Goal: Transaction & Acquisition: Purchase product/service

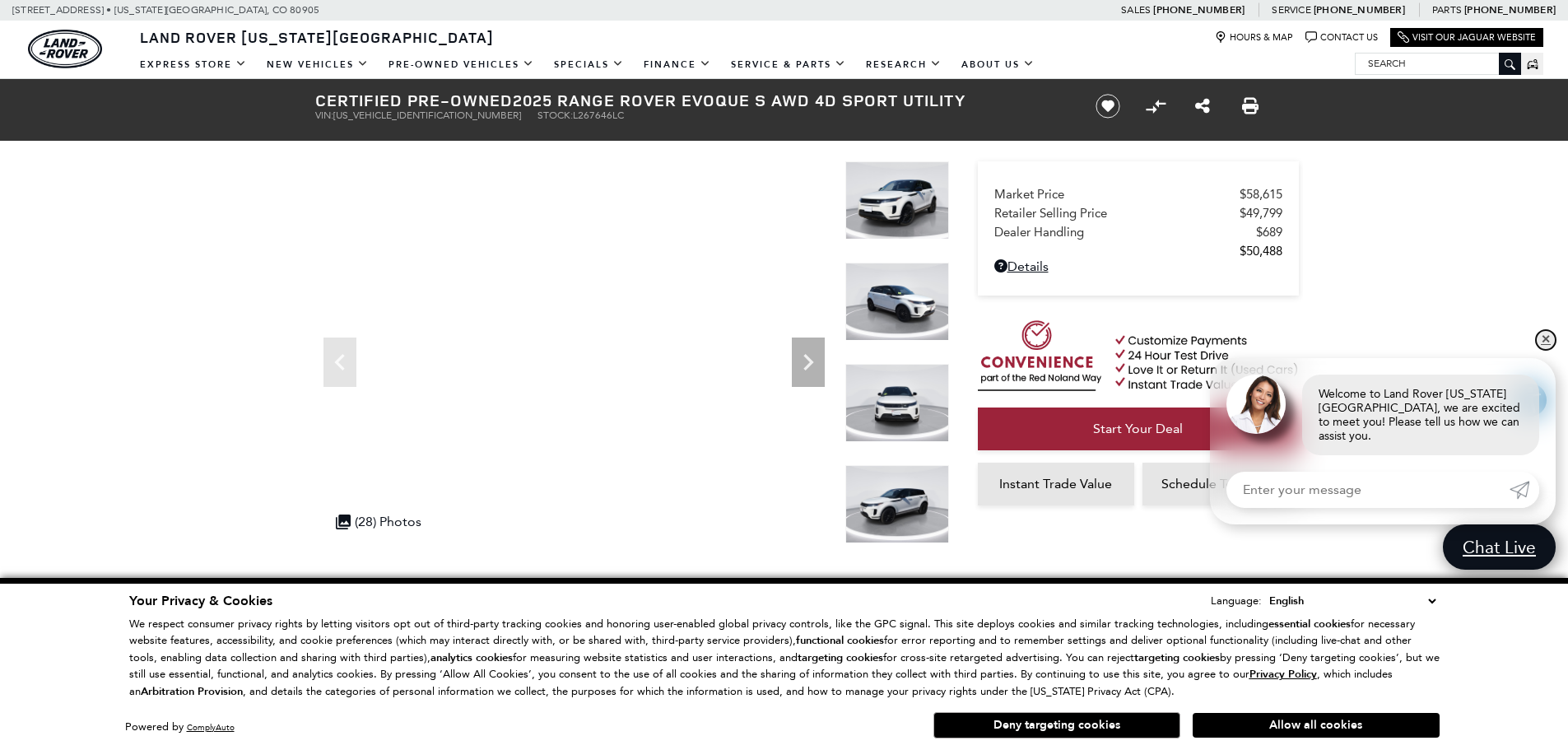
click at [1545, 350] on link "✕" at bounding box center [1545, 339] width 20 height 20
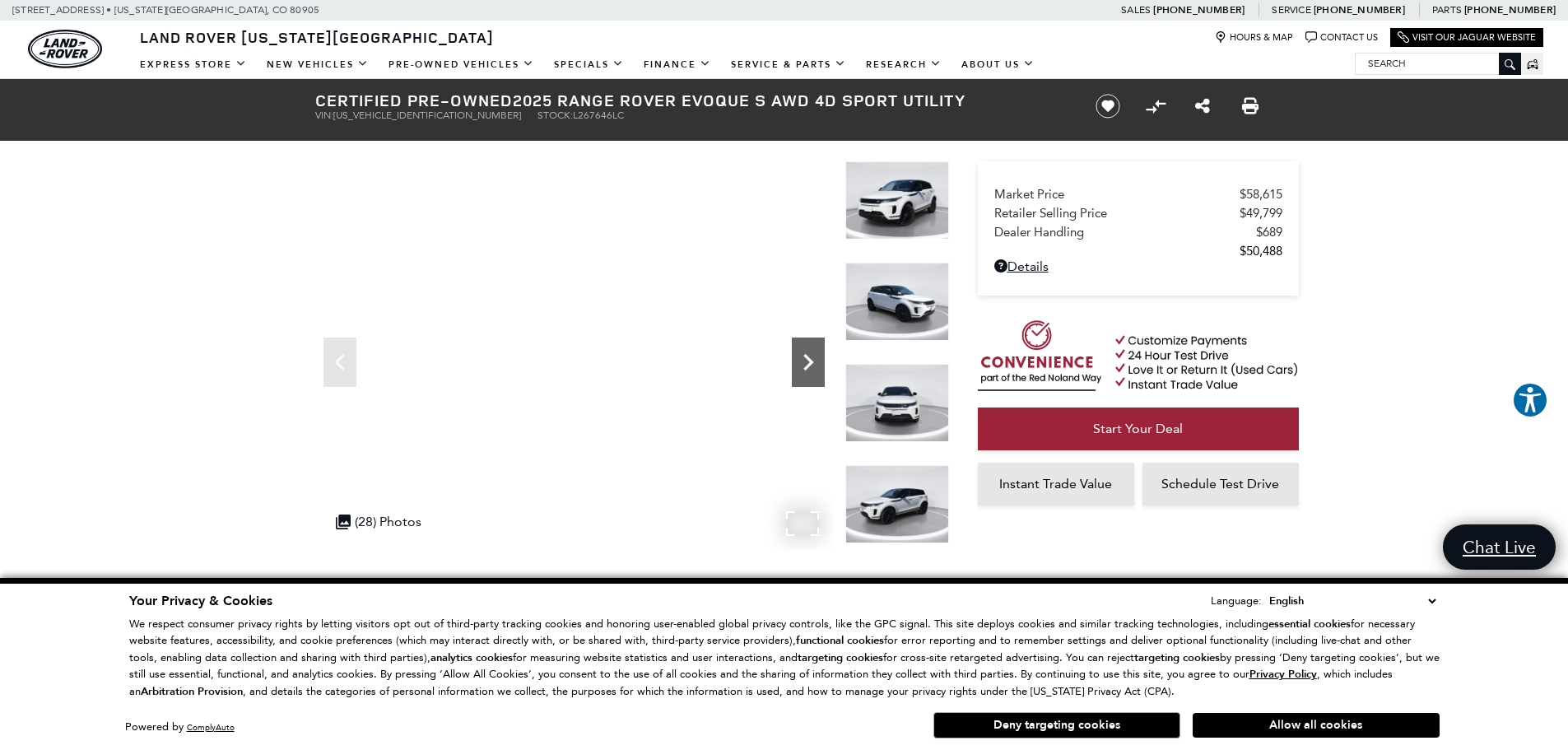
click at [809, 366] on icon "Next" at bounding box center [808, 362] width 9 height 16
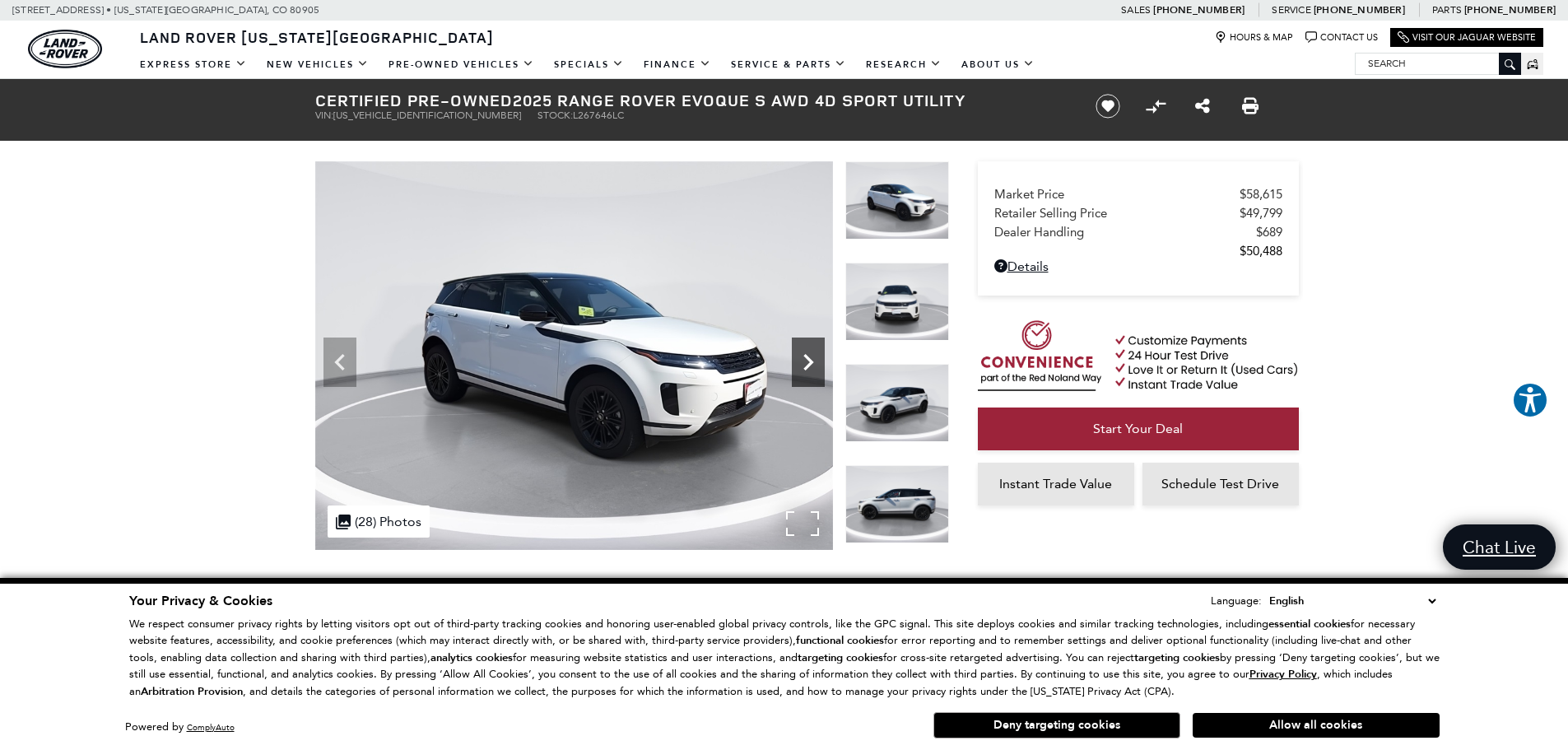
click at [817, 367] on icon "Next" at bounding box center [808, 362] width 33 height 33
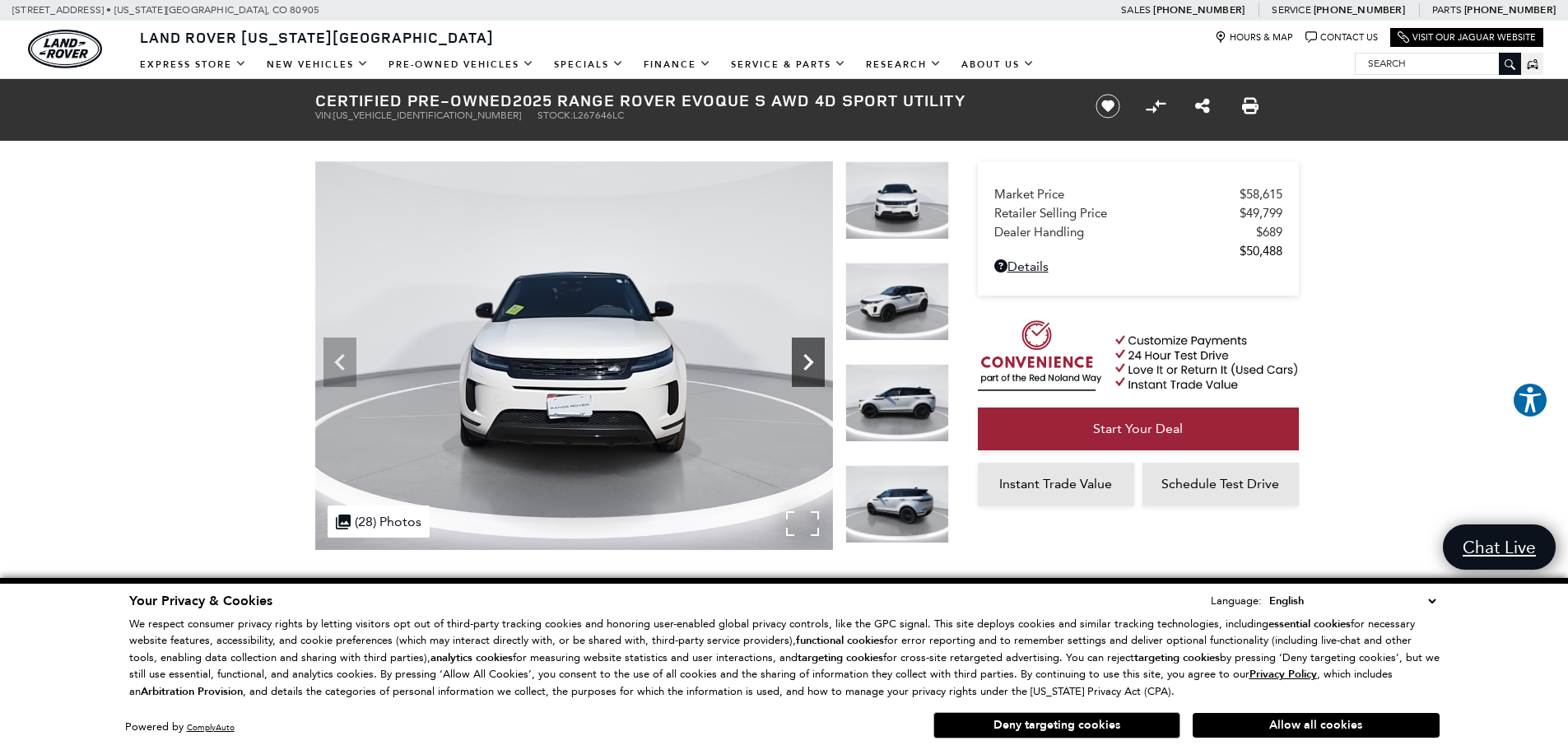
click at [817, 367] on icon "Next" at bounding box center [808, 362] width 33 height 33
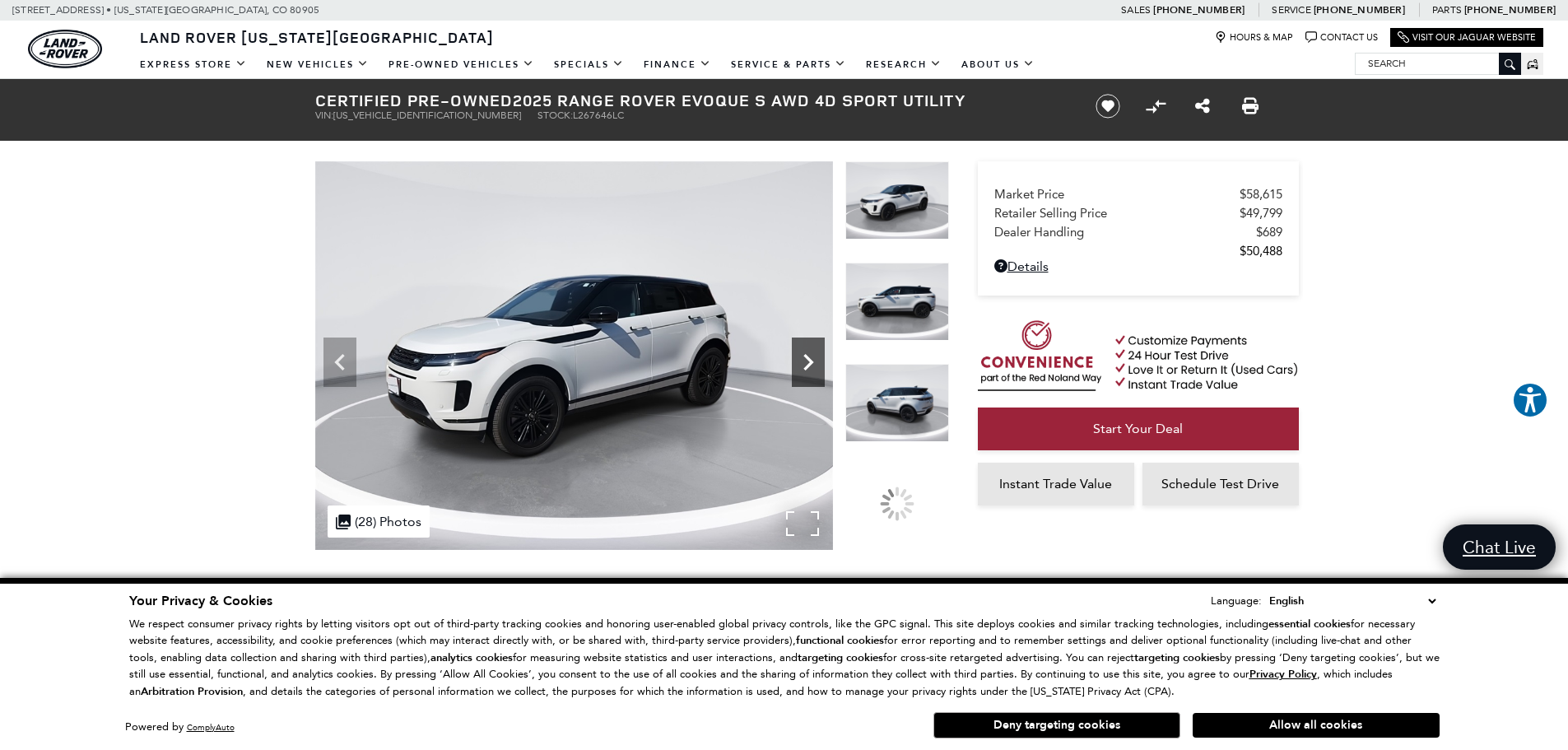
click at [817, 367] on icon "Next" at bounding box center [808, 362] width 33 height 33
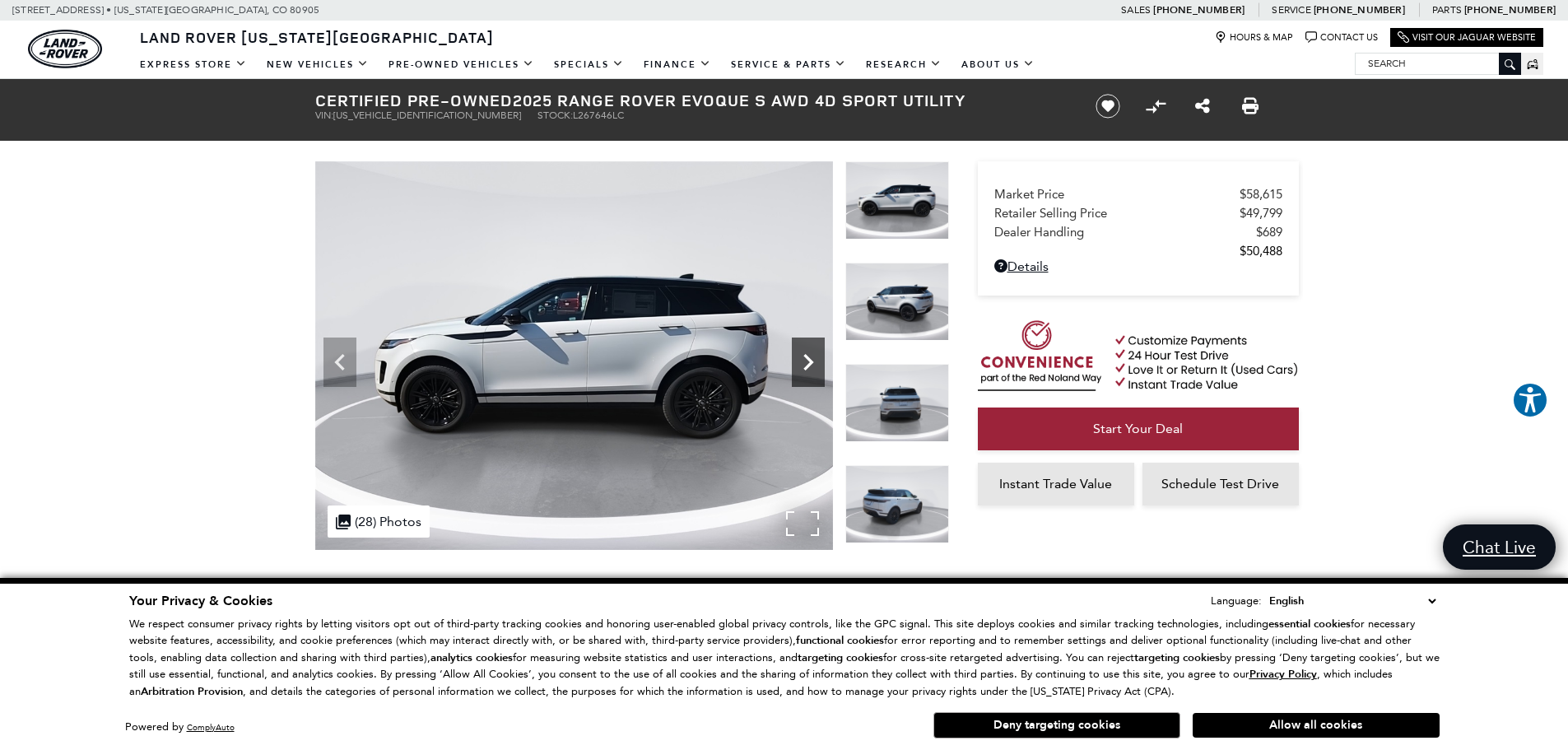
click at [817, 367] on icon "Next" at bounding box center [808, 362] width 33 height 33
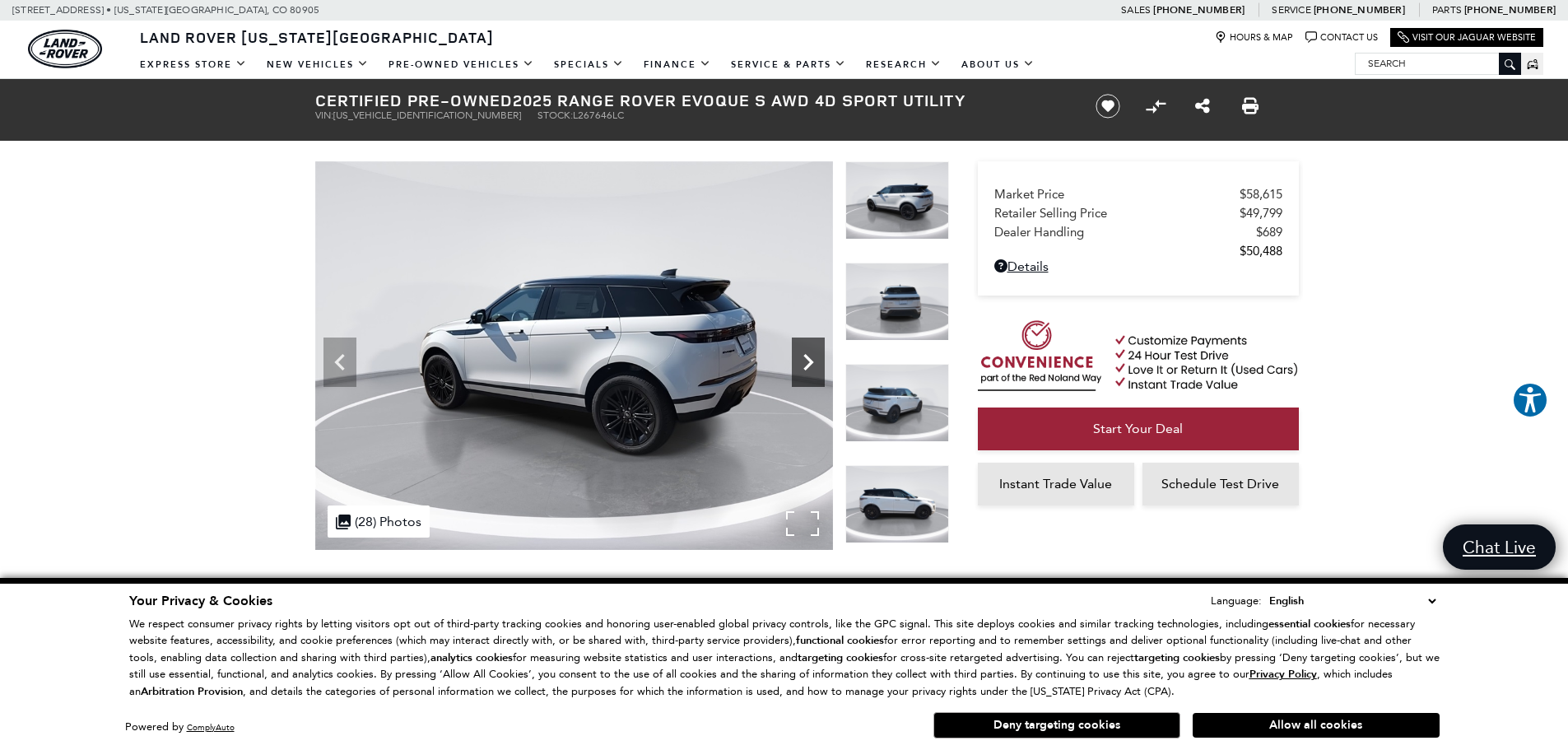
click at [817, 367] on icon "Next" at bounding box center [808, 362] width 33 height 33
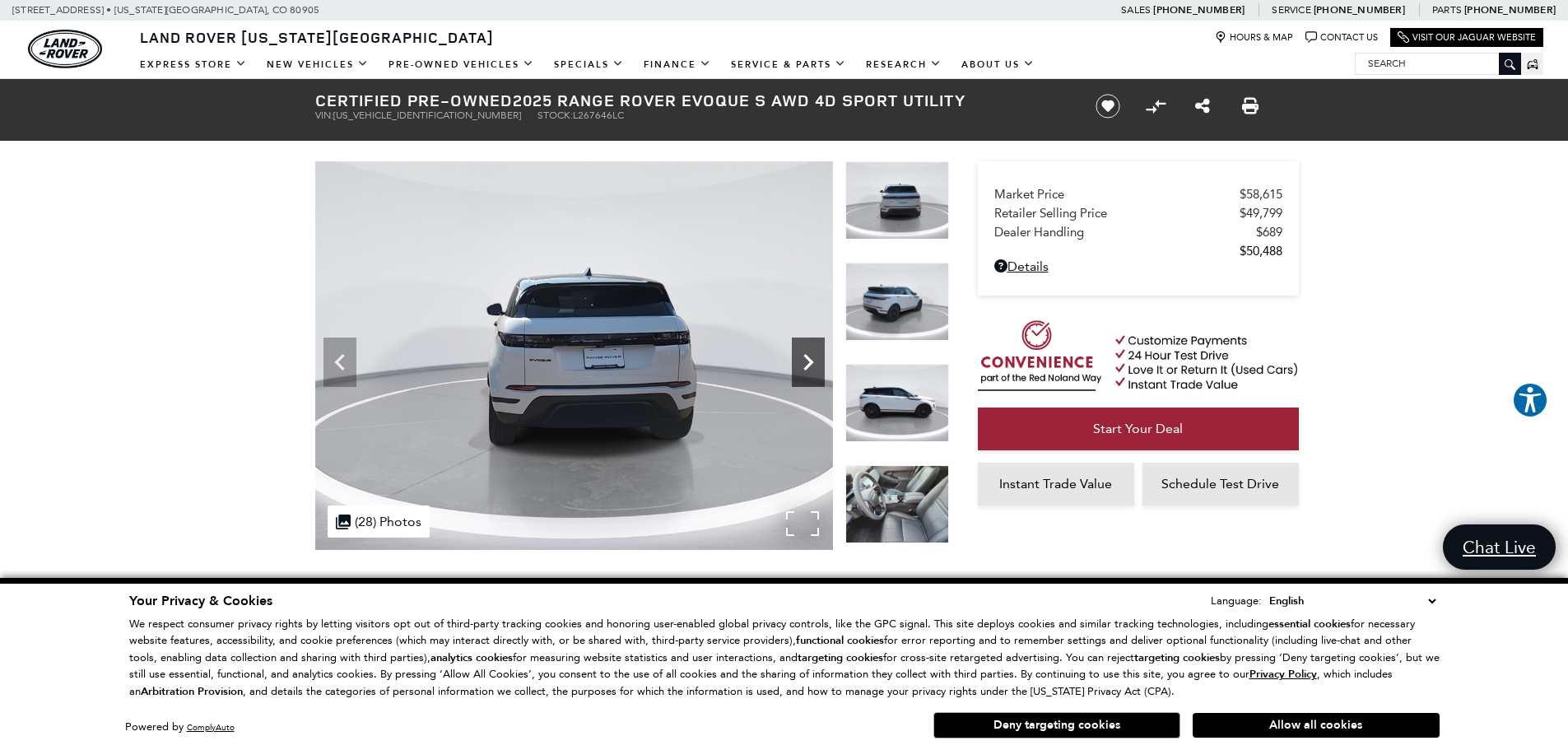
click at [817, 367] on icon "Next" at bounding box center [808, 362] width 33 height 33
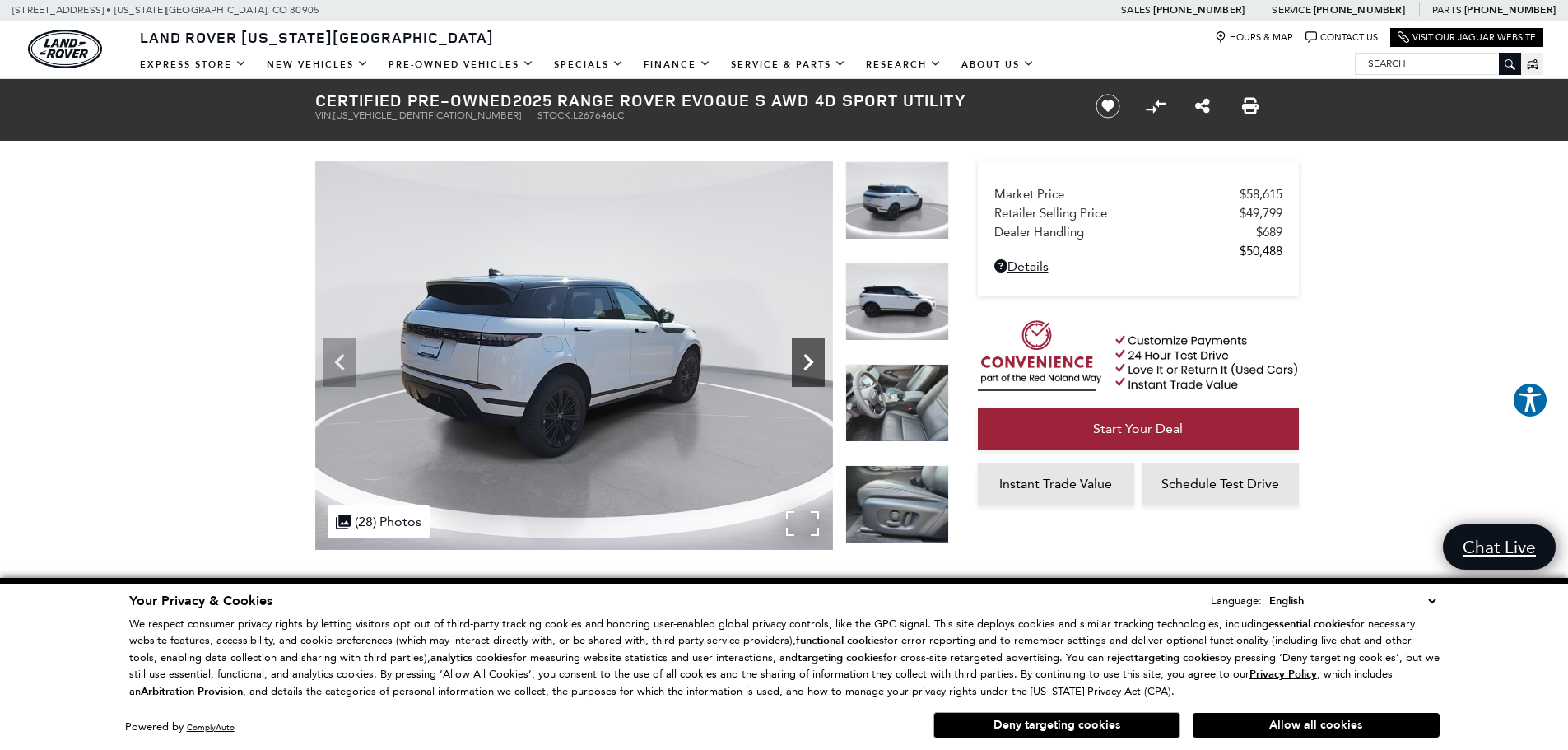
click at [817, 367] on icon "Next" at bounding box center [808, 362] width 33 height 33
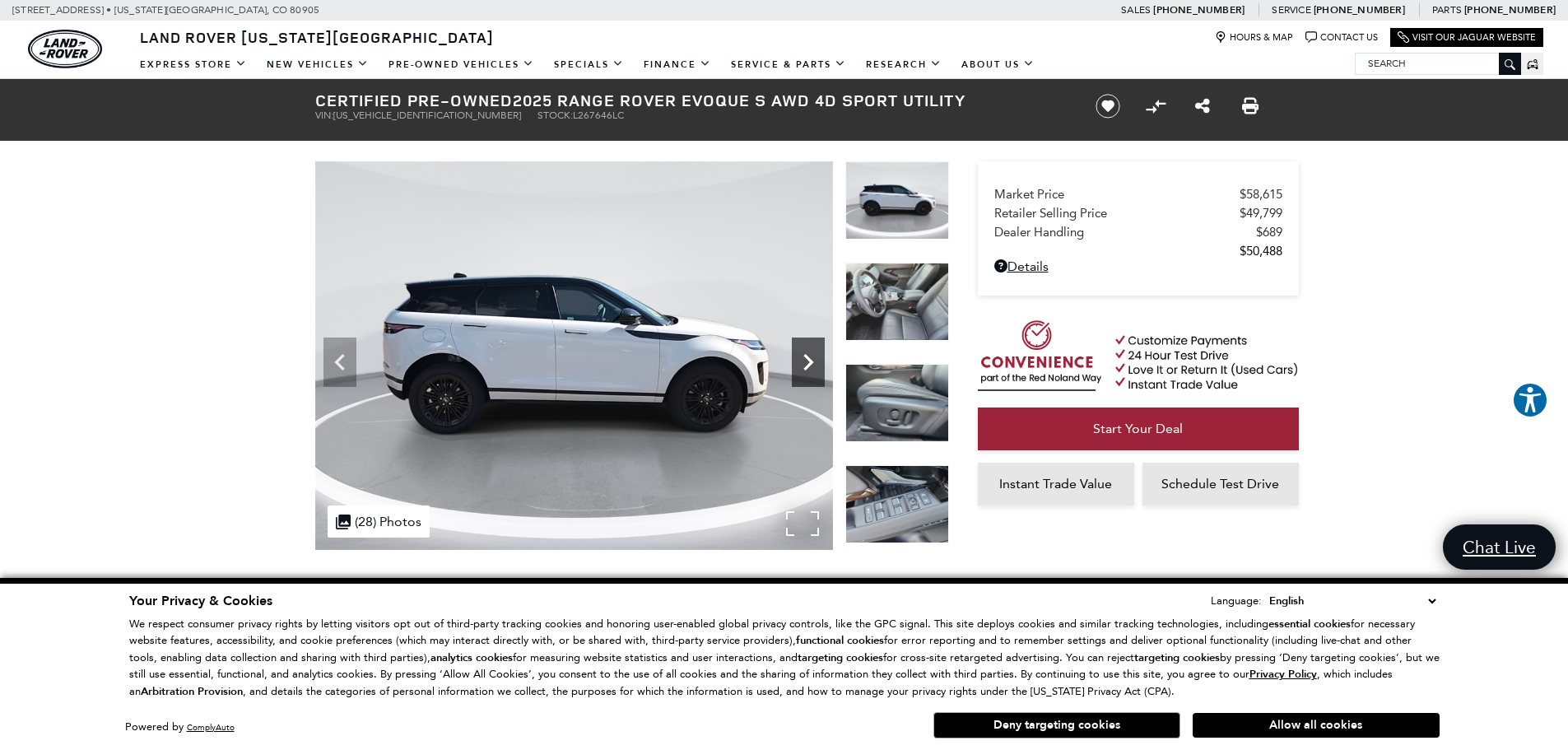
click at [817, 367] on icon "Next" at bounding box center [808, 362] width 33 height 33
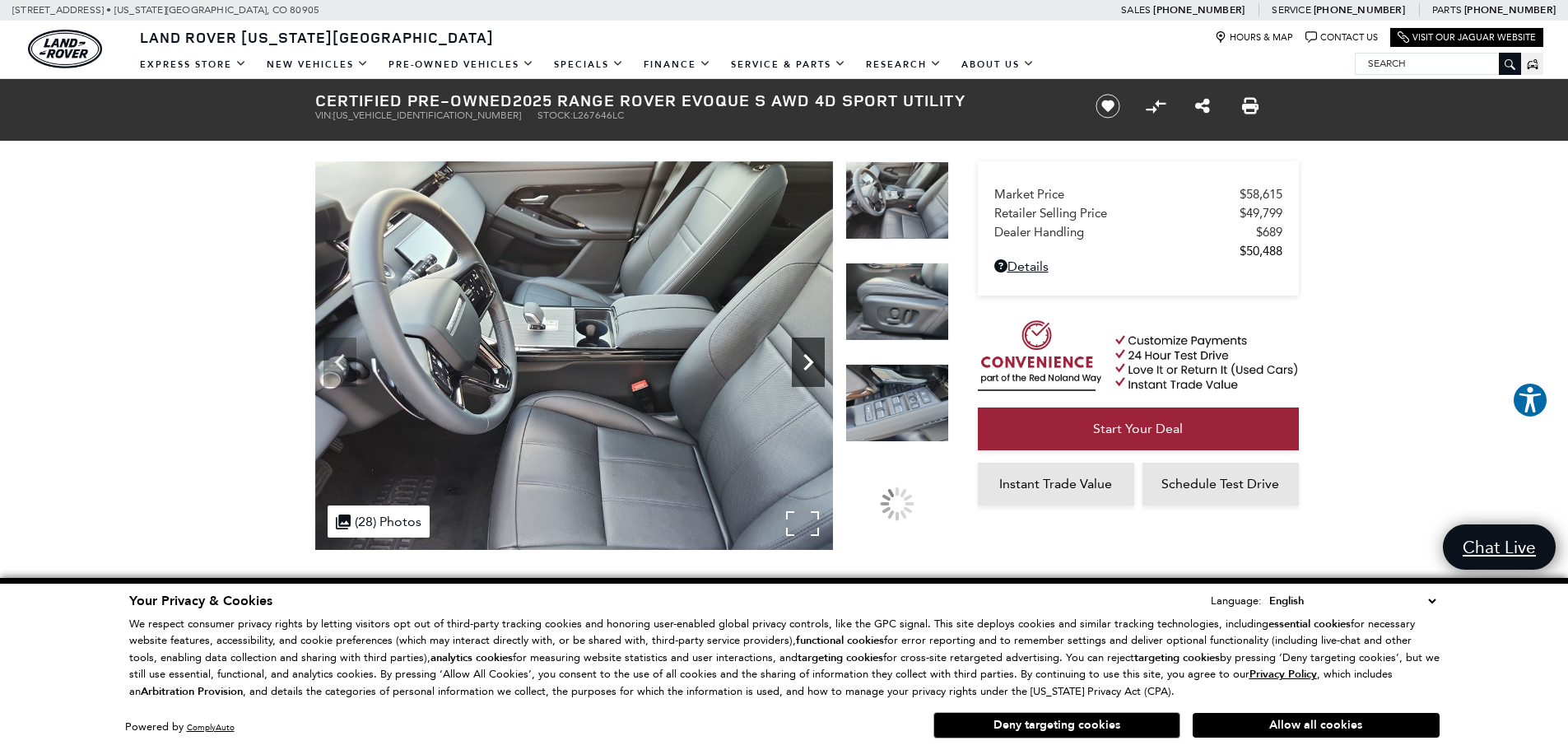
click at [817, 367] on icon "Next" at bounding box center [808, 362] width 33 height 33
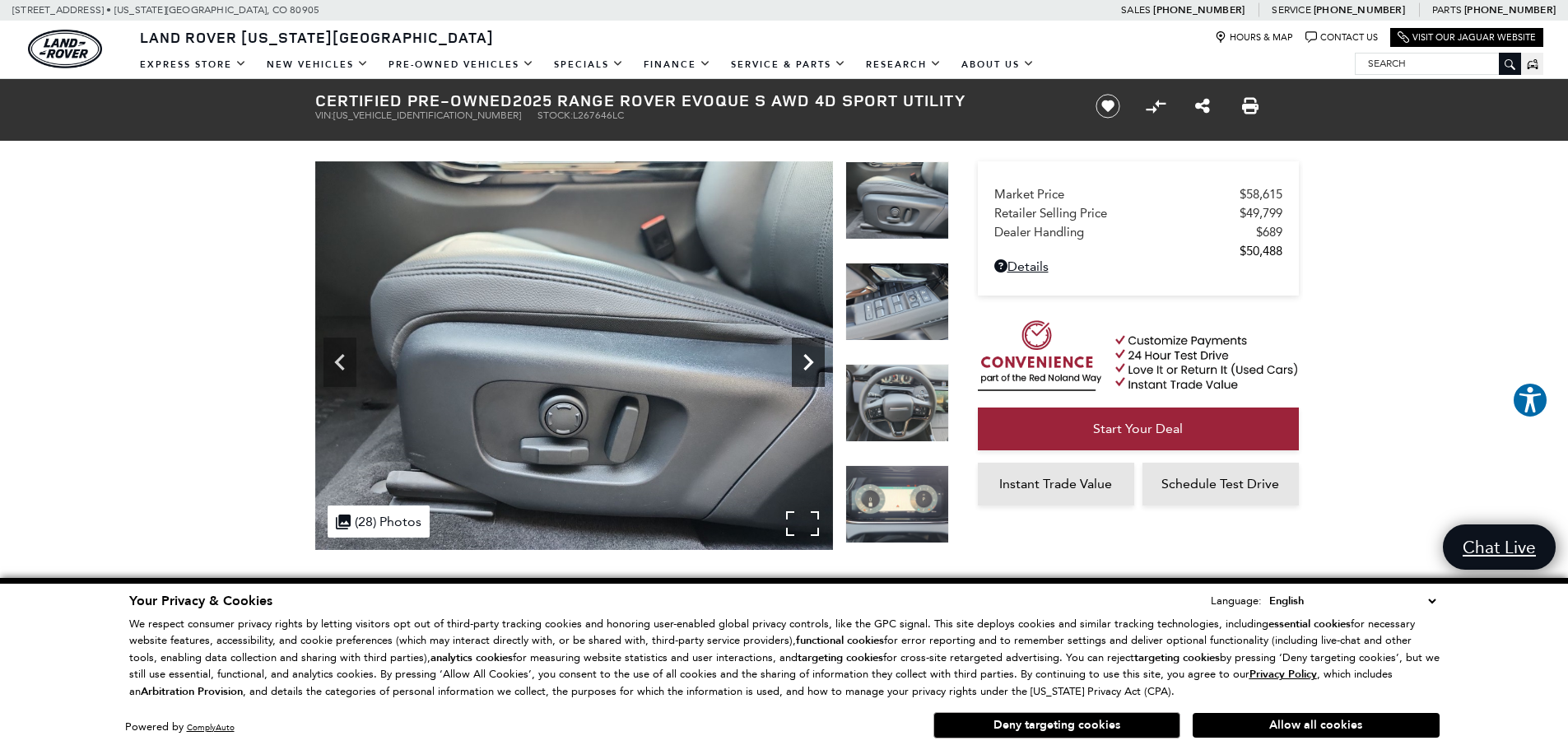
click at [817, 367] on icon "Next" at bounding box center [808, 362] width 33 height 33
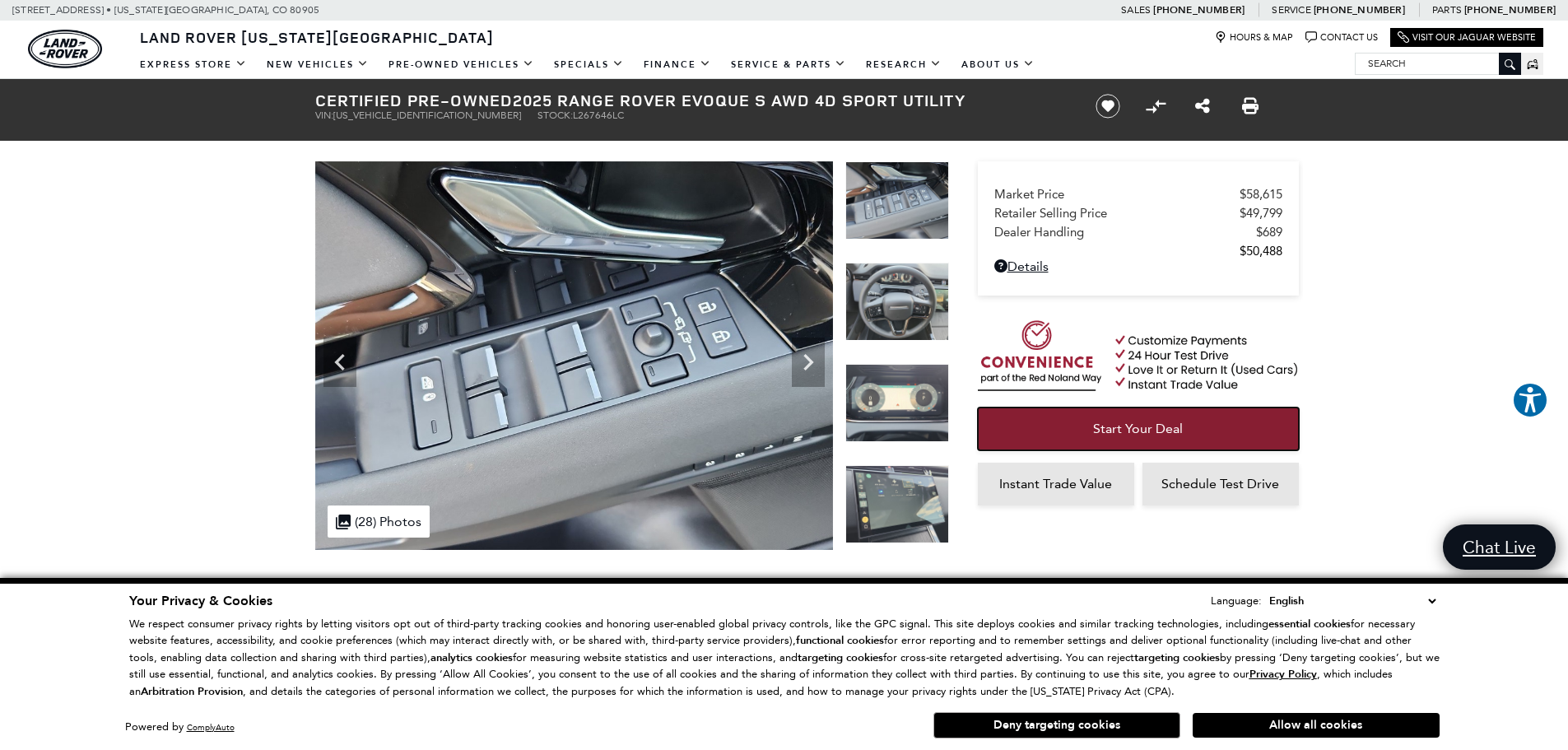
click at [1222, 418] on link "Start Your Deal" at bounding box center [1138, 428] width 321 height 42
